Goal: Task Accomplishment & Management: Use online tool/utility

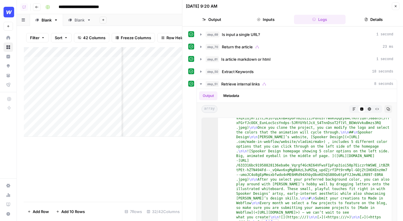
scroll to position [9549, 0]
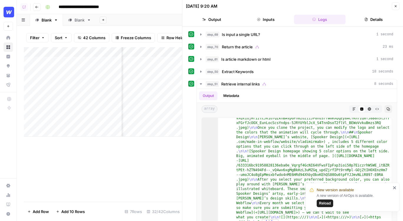
scroll to position [9549, 0]
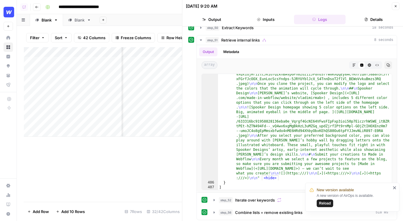
scroll to position [9549, 0]
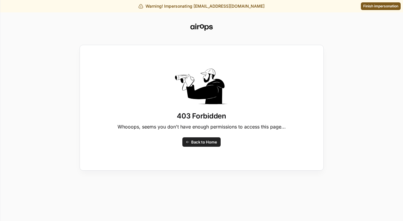
click at [360, 6] on div "403 Forbidden Whooops, seems you don't have enough permissions to access this p…" at bounding box center [201, 110] width 403 height 221
click at [366, 6] on div "403 Forbidden Whooops, seems you don't have enough permissions to access this p…" at bounding box center [201, 110] width 403 height 221
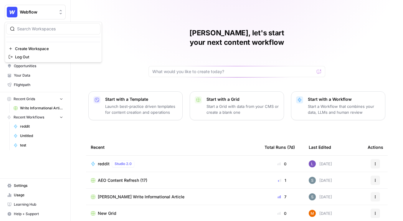
click at [64, 12] on button "Webflow" at bounding box center [35, 12] width 61 height 15
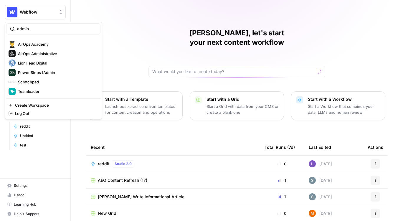
type input "admin"
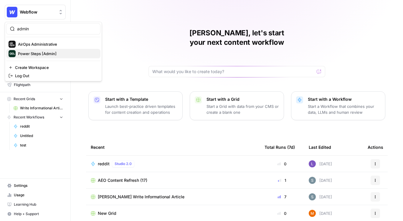
click at [45, 55] on span "Power Steps [Admin]" at bounding box center [57, 54] width 78 height 6
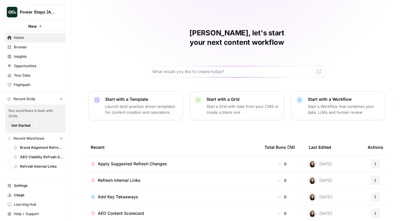
click at [26, 45] on span "Browse" at bounding box center [38, 47] width 49 height 5
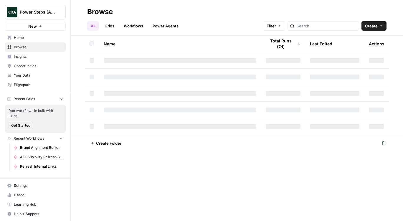
click at [138, 25] on link "Workflows" at bounding box center [133, 25] width 27 height 9
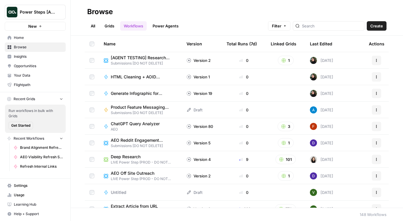
click at [140, 27] on link "Workflows" at bounding box center [133, 25] width 27 height 9
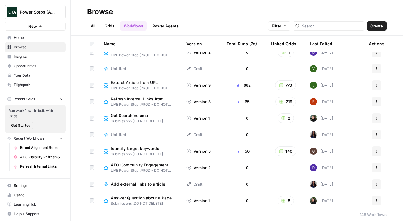
scroll to position [342, 0]
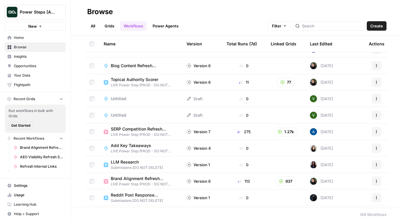
click at [29, 48] on span "Browse" at bounding box center [38, 47] width 49 height 5
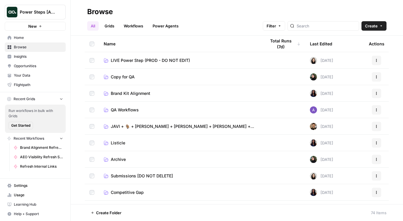
click at [134, 27] on link "Workflows" at bounding box center [133, 25] width 27 height 9
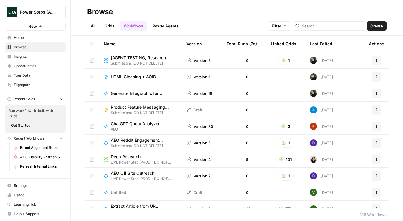
click at [318, 45] on div "Last Edited" at bounding box center [321, 44] width 22 height 16
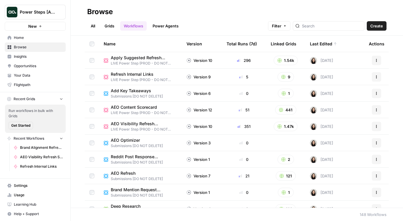
click at [211, 44] on th "Version" at bounding box center [202, 44] width 40 height 16
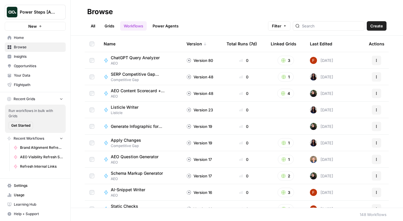
click at [250, 46] on div "Total Runs (7d)" at bounding box center [242, 44] width 30 height 16
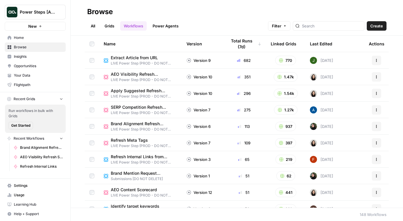
click at [331, 43] on div "Last Edited" at bounding box center [321, 44] width 22 height 16
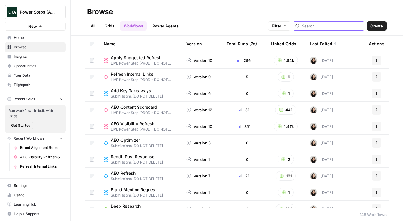
click at [330, 24] on input "search" at bounding box center [332, 26] width 60 height 6
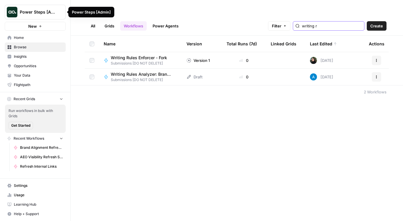
click at [60, 14] on icon "Workspace: Power Steps [Admin]" at bounding box center [61, 12] width 2 height 4
type input "writing r"
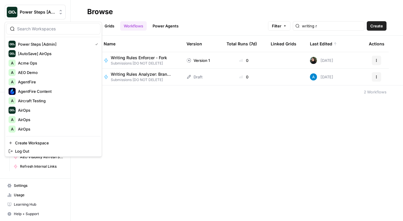
click at [46, 32] on div at bounding box center [53, 28] width 94 height 11
type input "administr"
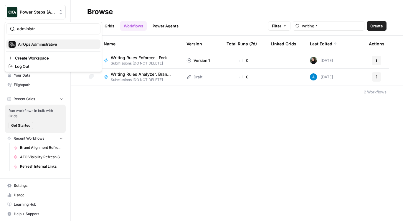
click at [46, 45] on span "AirOps Administrative" at bounding box center [57, 44] width 78 height 6
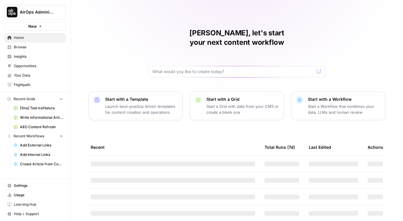
click at [32, 49] on span "Browse" at bounding box center [38, 47] width 49 height 5
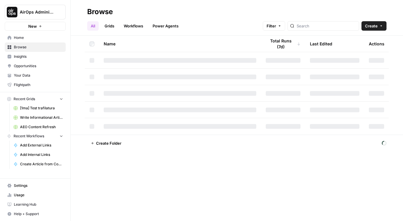
click at [168, 27] on link "Power Agents" at bounding box center [165, 25] width 33 height 9
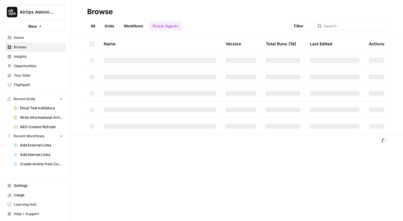
click at [141, 27] on link "Workflows" at bounding box center [133, 25] width 27 height 9
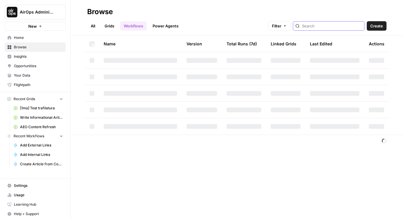
click at [325, 27] on input "search" at bounding box center [332, 26] width 60 height 6
type input "writing rules"
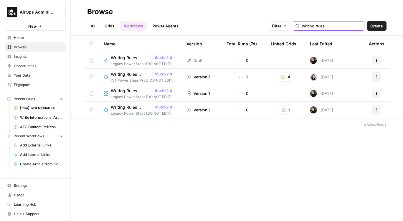
click at [63, 13] on icon "Workspace: AirOps Administrative" at bounding box center [61, 12] width 6 height 6
drag, startPoint x: 145, startPoint y: 155, endPoint x: 25, endPoint y: 105, distance: 129.8
click at [143, 155] on div "Browse All Grids Workflows Power Agents Filter writing rules Create Name Versio…" at bounding box center [237, 110] width 333 height 221
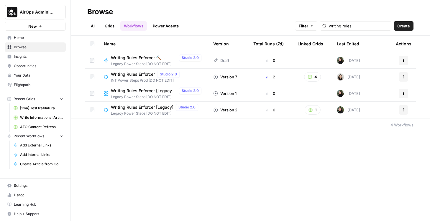
click at [141, 78] on span "INT Power Steps Prod [DO NOT EDIT]" at bounding box center [146, 80] width 71 height 5
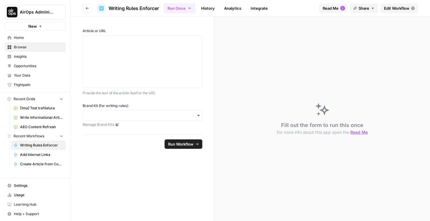
click at [88, 16] on header "Go back Writing Rules Enforcer Run Once History Analytics Integrate Read Me Sha…" at bounding box center [250, 8] width 359 height 17
click at [87, 12] on button "Go back" at bounding box center [87, 8] width 9 height 9
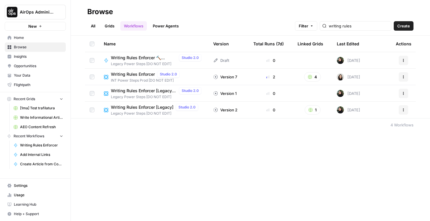
click at [129, 78] on span "INT Power Steps Prod [DO NOT EDIT]" at bounding box center [146, 80] width 71 height 5
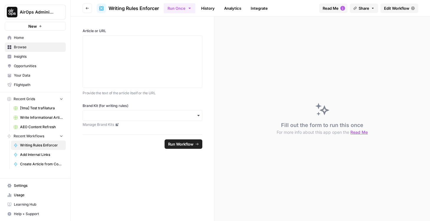
click at [392, 7] on span "Edit Workflow" at bounding box center [396, 8] width 25 height 6
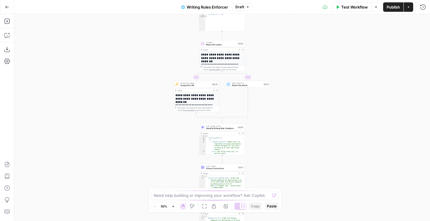
drag, startPoint x: 152, startPoint y: 68, endPoint x: 137, endPoint y: 8, distance: 61.3
click at [137, 8] on div "**********" at bounding box center [215, 110] width 430 height 221
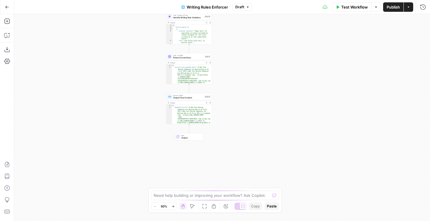
drag, startPoint x: 151, startPoint y: 160, endPoint x: 133, endPoint y: 109, distance: 55.1
click at [133, 109] on div "**********" at bounding box center [222, 117] width 416 height 207
click at [187, 95] on span "Format JSON" at bounding box center [188, 95] width 30 height 2
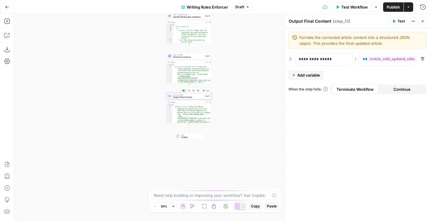
drag, startPoint x: 124, startPoint y: 104, endPoint x: 80, endPoint y: 123, distance: 47.6
click at [80, 123] on div "**********" at bounding box center [222, 117] width 416 height 207
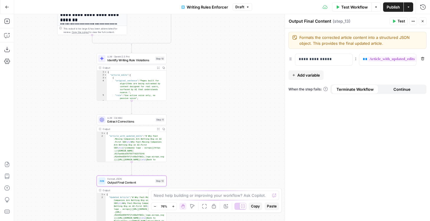
drag, startPoint x: 208, startPoint y: 112, endPoint x: 197, endPoint y: 140, distance: 29.9
click at [197, 137] on div "**********" at bounding box center [222, 117] width 416 height 207
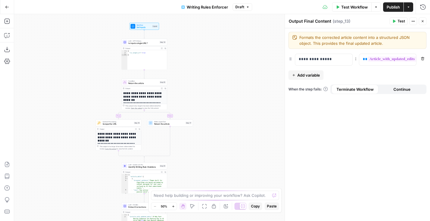
drag, startPoint x: 239, startPoint y: 48, endPoint x: 232, endPoint y: 118, distance: 70.5
click at [232, 118] on div "**********" at bounding box center [222, 117] width 416 height 207
click at [149, 27] on span "Set Inputs" at bounding box center [144, 27] width 15 height 3
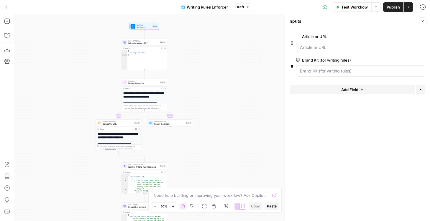
click at [324, 93] on button "Add Field" at bounding box center [353, 89] width 126 height 9
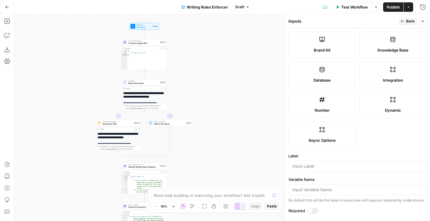
scroll to position [178, 0]
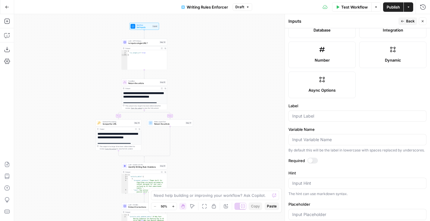
click at [319, 119] on div at bounding box center [357, 116] width 138 height 11
type input "r"
type input "Review changes"
click at [360, 142] on input "Variable Name" at bounding box center [357, 140] width 130 height 6
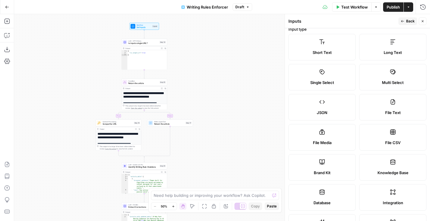
scroll to position [8, 0]
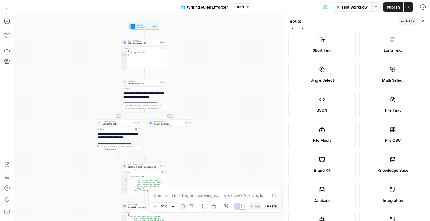
type input "review_changes"
click at [336, 66] on label "Single Select" at bounding box center [321, 75] width 67 height 27
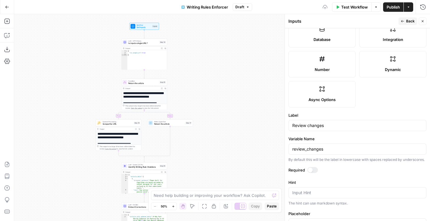
scroll to position [244, 0]
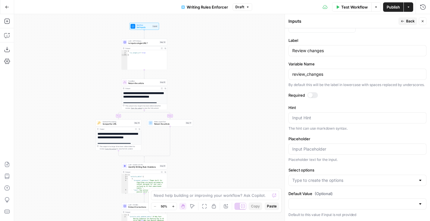
click at [347, 9] on span "Test Workflow" at bounding box center [354, 7] width 27 height 6
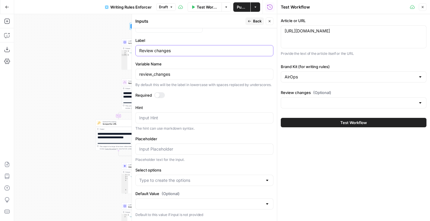
click at [156, 52] on input "Review changes" at bounding box center [204, 51] width 130 height 6
click at [155, 53] on input "Review Changes?" at bounding box center [204, 51] width 130 height 6
drag, startPoint x: 82, startPoint y: 65, endPoint x: 0, endPoint y: 65, distance: 82.0
click at [0, 65] on div "**********" at bounding box center [138, 117] width 277 height 207
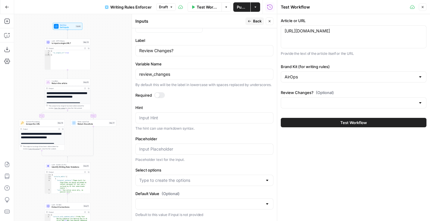
drag, startPoint x: 109, startPoint y: 59, endPoint x: 124, endPoint y: 59, distance: 15.3
click at [124, 59] on div "**********" at bounding box center [145, 117] width 263 height 207
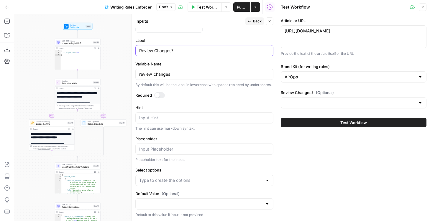
click at [155, 53] on input "Review Changes?" at bounding box center [204, 51] width 130 height 6
type input "Review Content Changes?"
click at [162, 199] on div at bounding box center [204, 203] width 138 height 11
